Goal: Information Seeking & Learning: Find specific fact

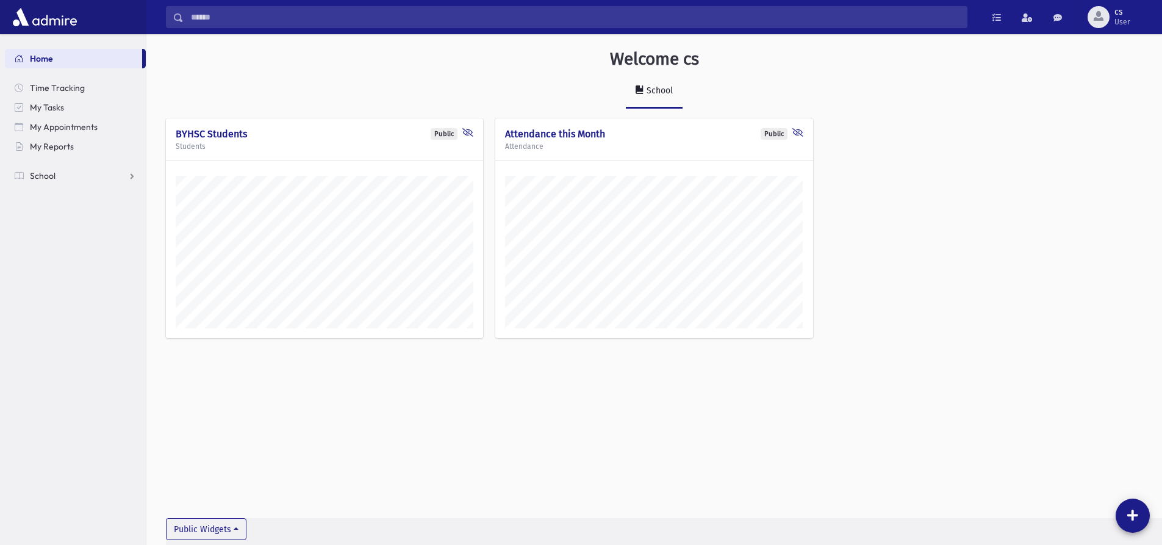
scroll to position [538, 1016]
click at [36, 169] on link "School" at bounding box center [75, 176] width 141 height 20
click at [54, 195] on span "Students" at bounding box center [54, 195] width 34 height 11
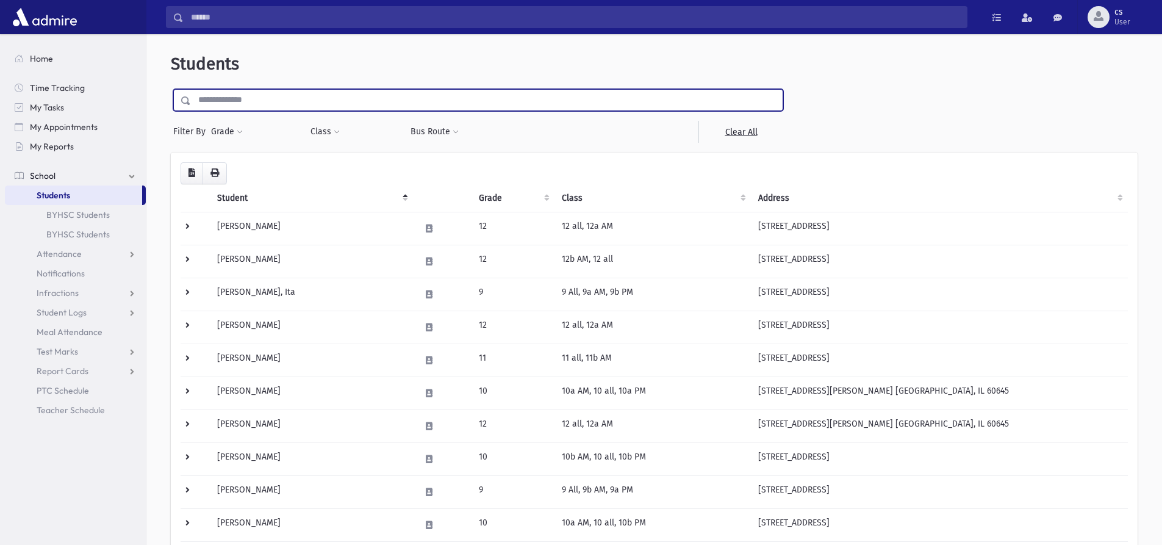
click at [206, 90] on input "text" at bounding box center [487, 100] width 592 height 22
type input "**********"
click at [171, 89] on input "submit" at bounding box center [188, 97] width 34 height 16
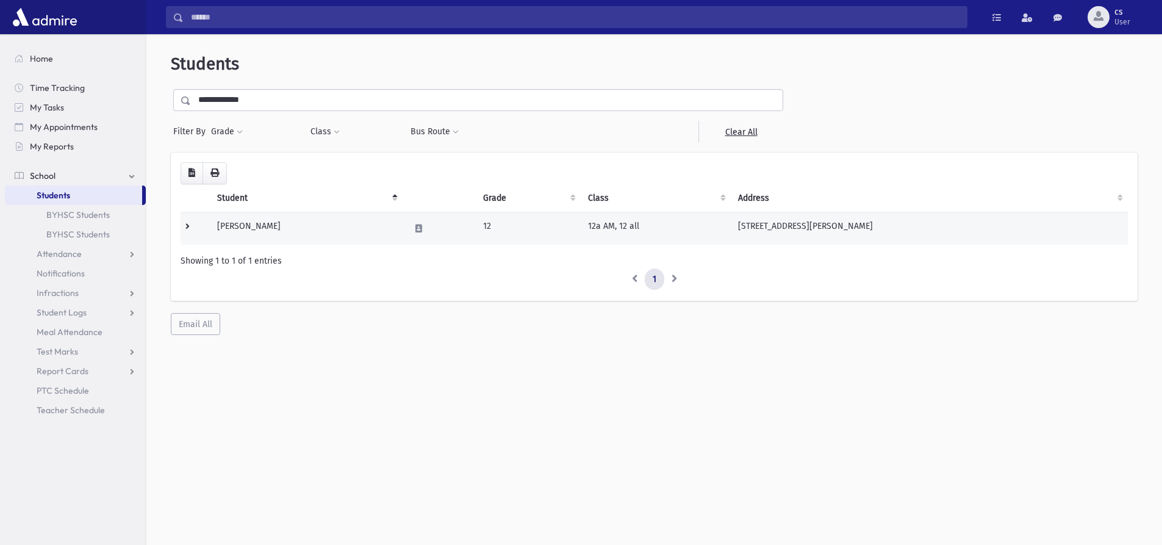
click at [273, 227] on td "Cohen, Yocheved" at bounding box center [306, 228] width 193 height 33
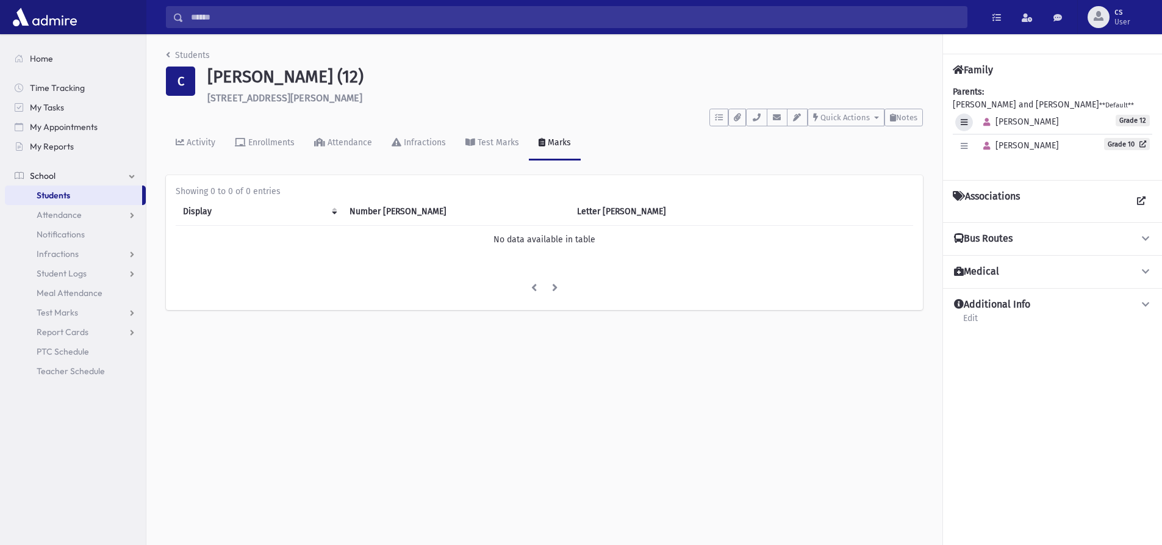
click at [966, 126] on icon "button" at bounding box center [964, 122] width 7 height 8
click at [966, 124] on icon "button" at bounding box center [964, 122] width 7 height 8
click at [1009, 121] on span "Yocheved" at bounding box center [1018, 122] width 81 height 10
